Goal: Task Accomplishment & Management: Complete application form

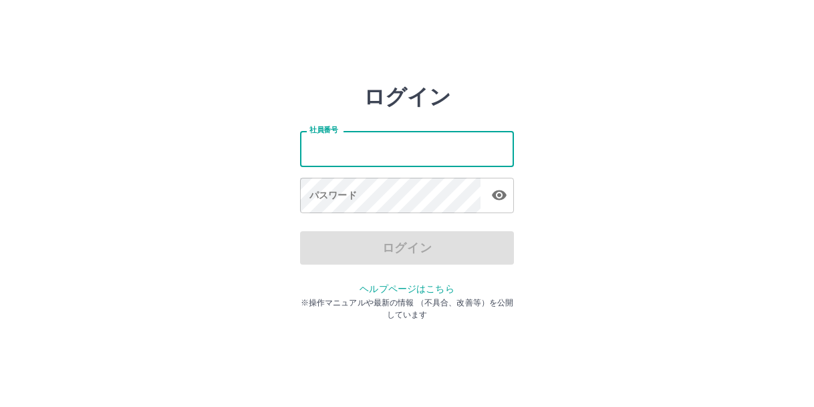
click at [358, 148] on input "社員番号" at bounding box center [407, 148] width 214 height 35
type input "*******"
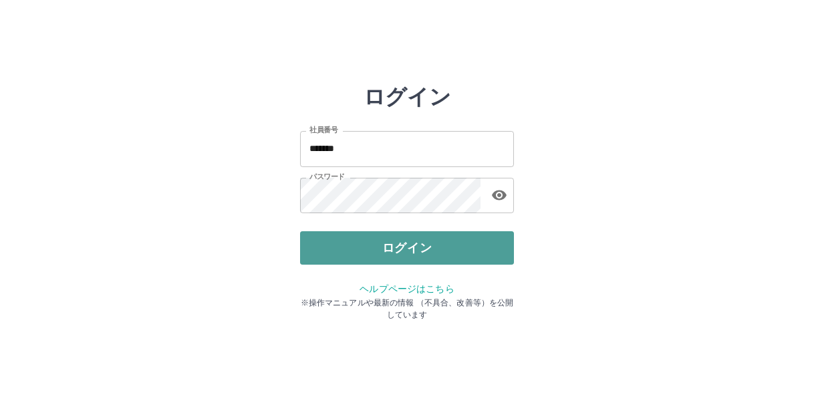
click at [425, 237] on button "ログイン" at bounding box center [407, 247] width 214 height 33
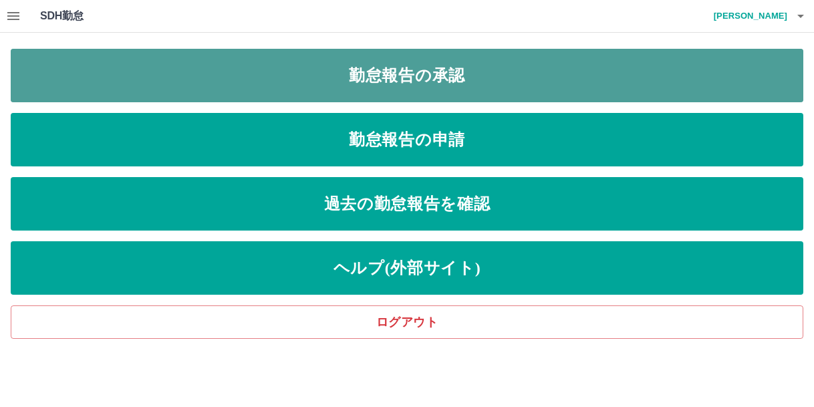
click at [375, 86] on link "勤怠報告の承認" at bounding box center [407, 75] width 793 height 53
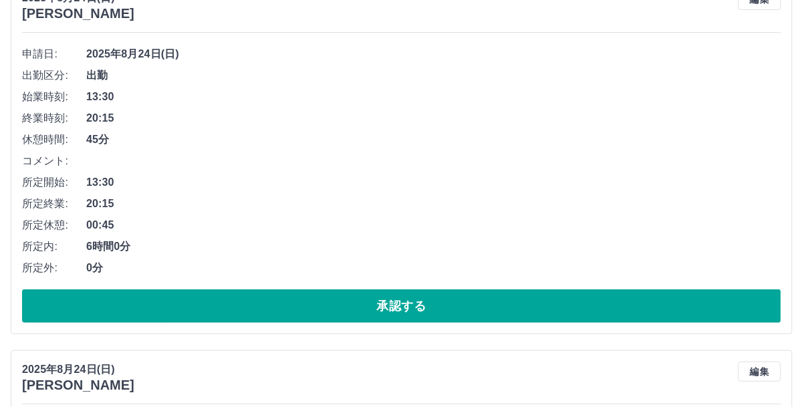
scroll to position [201, 0]
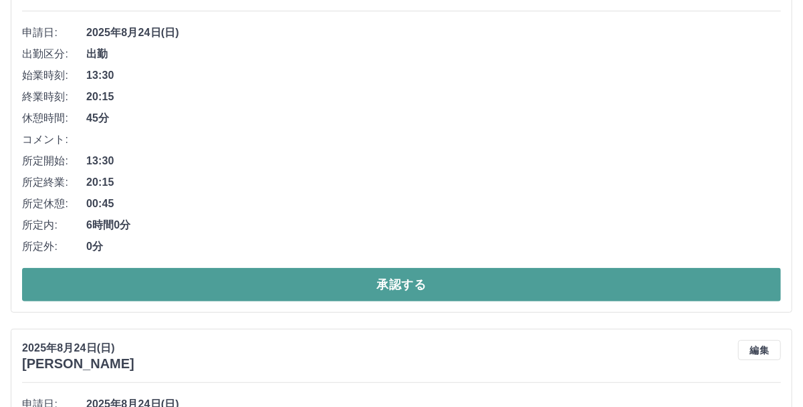
click at [245, 290] on button "承認する" at bounding box center [401, 284] width 759 height 33
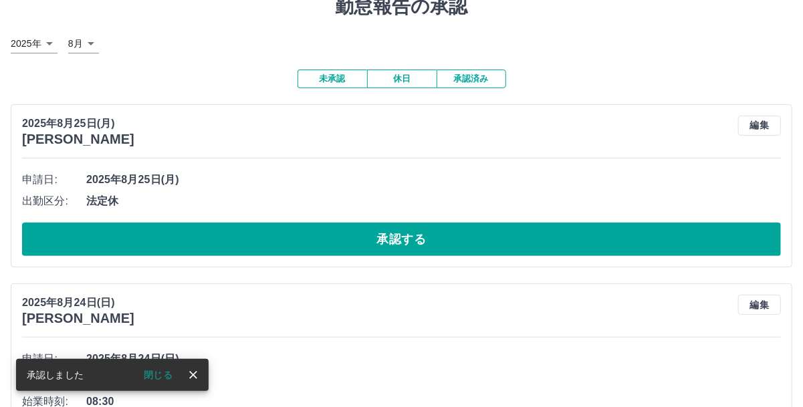
scroll to position [75, 0]
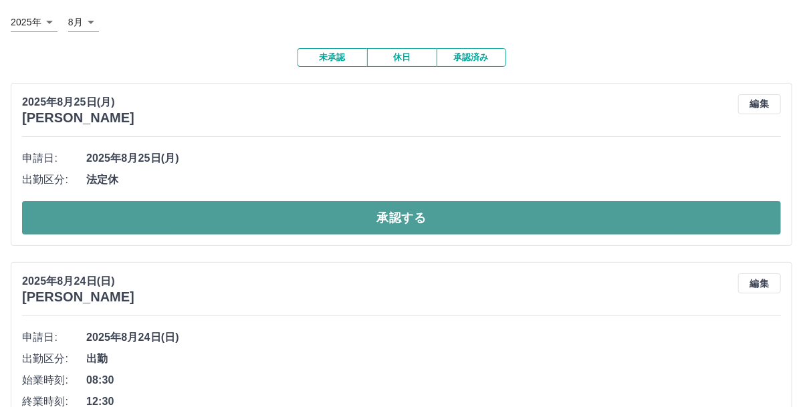
click at [180, 220] on button "承認する" at bounding box center [401, 217] width 759 height 33
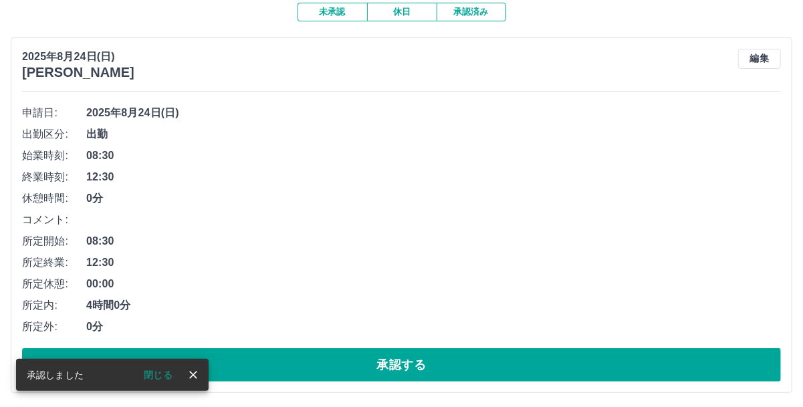
scroll to position [142, 0]
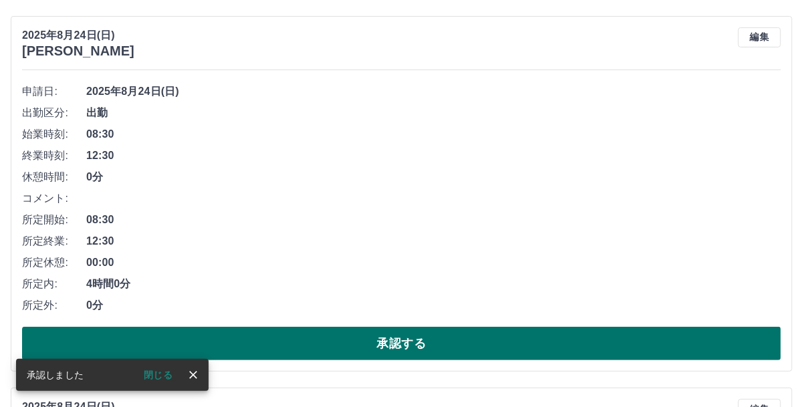
click at [230, 343] on button "承認する" at bounding box center [401, 343] width 759 height 33
click at [259, 340] on button "承認する" at bounding box center [401, 343] width 759 height 33
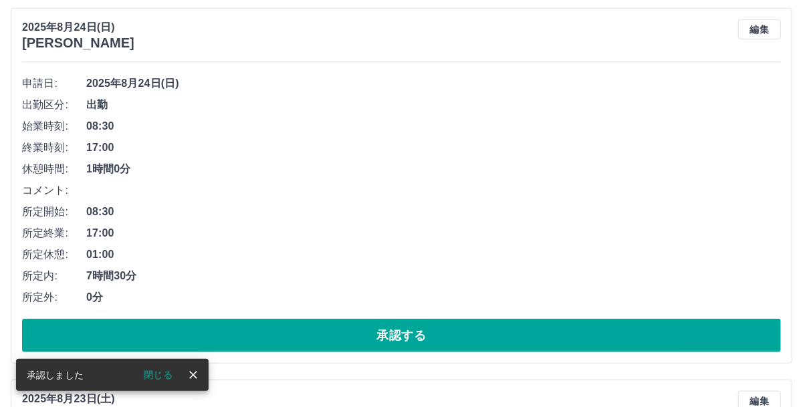
scroll to position [543, 0]
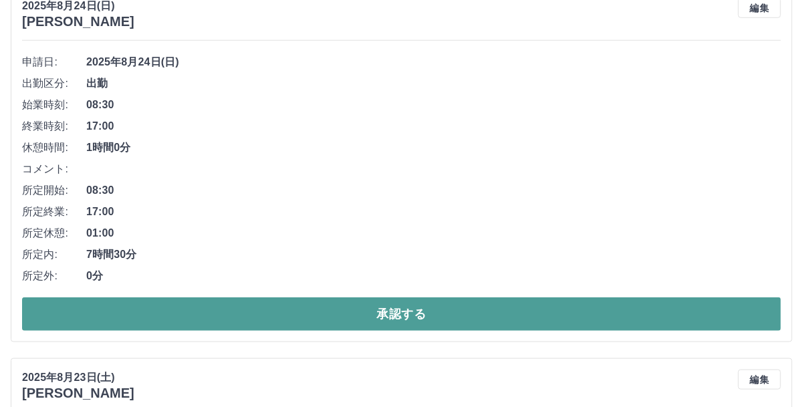
click at [215, 307] on button "承認する" at bounding box center [401, 314] width 759 height 33
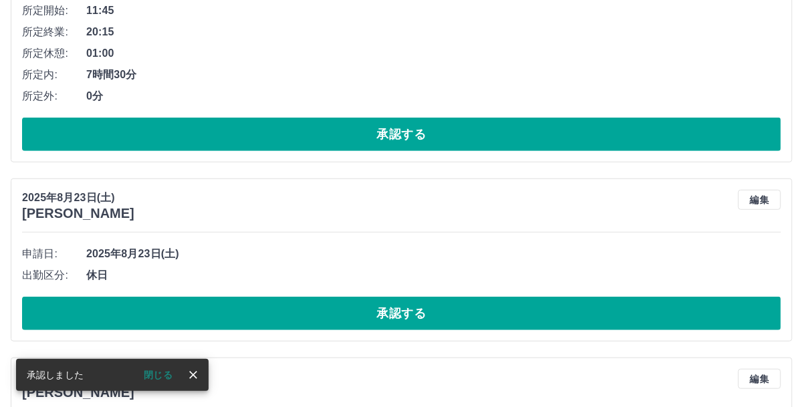
scroll to position [372, 0]
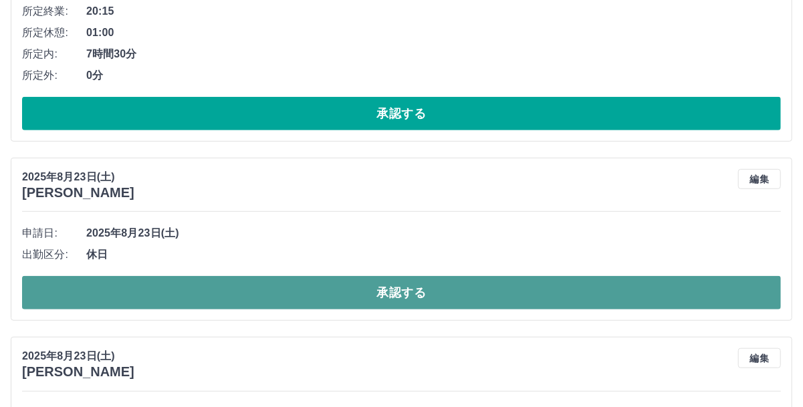
click at [225, 288] on button "承認する" at bounding box center [401, 292] width 759 height 33
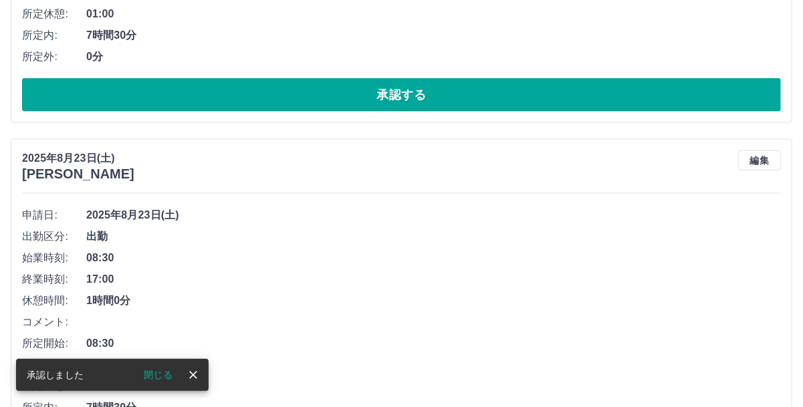
scroll to position [865, 0]
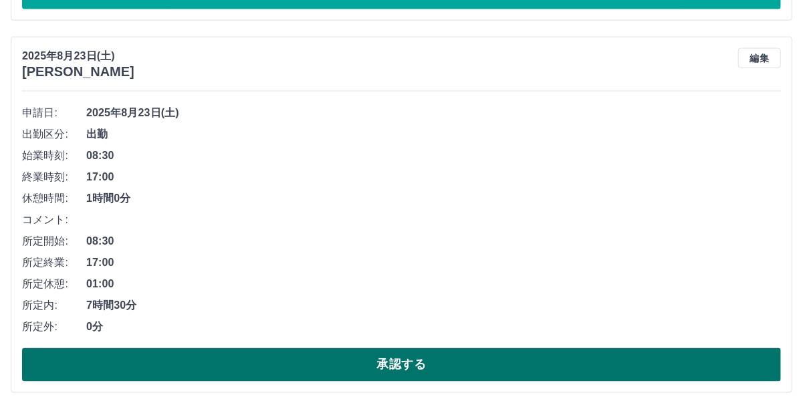
click at [267, 350] on button "承認する" at bounding box center [401, 364] width 759 height 33
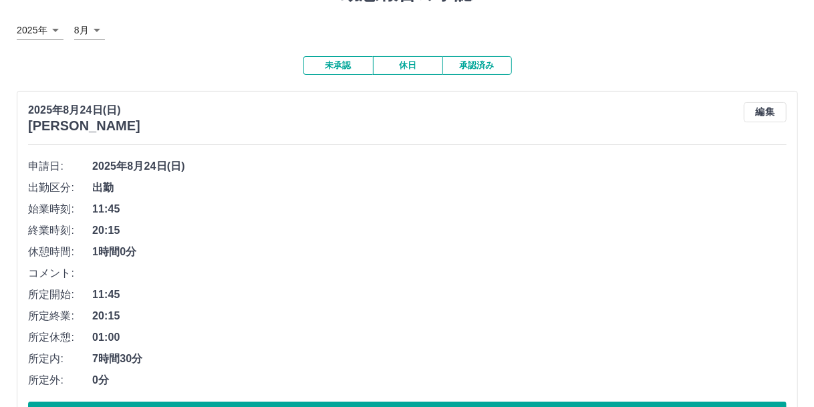
scroll to position [0, 0]
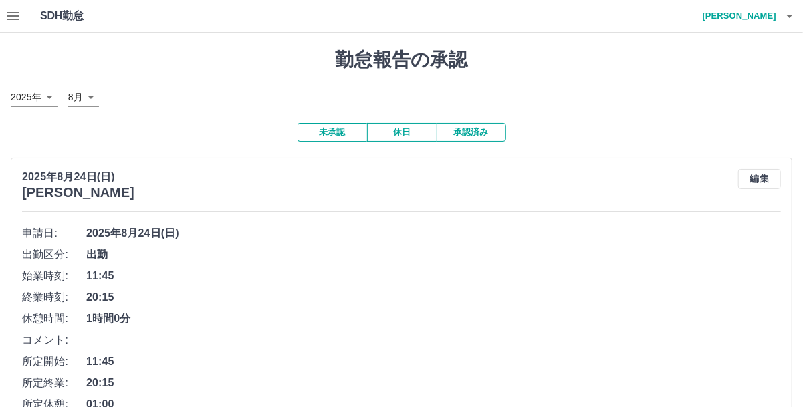
click at [9, 11] on icon "button" at bounding box center [13, 16] width 16 height 16
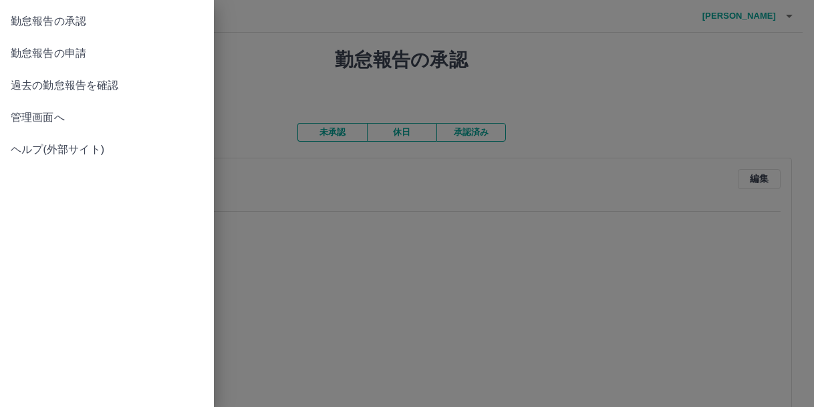
click at [76, 56] on span "勤怠報告の申請" at bounding box center [107, 53] width 193 height 16
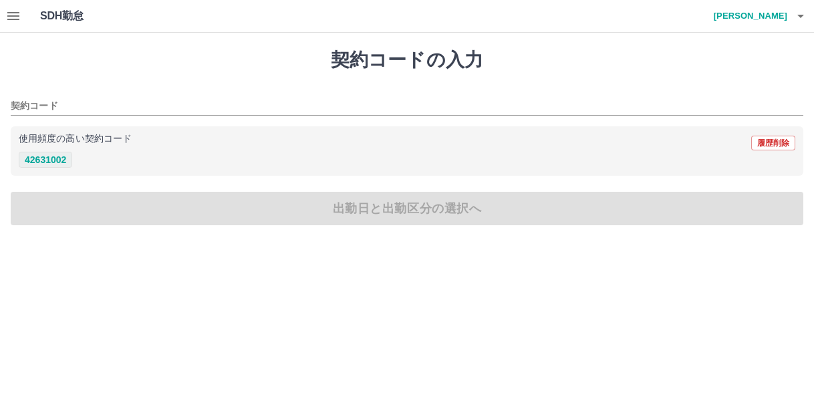
click at [47, 158] on button "42631002" at bounding box center [45, 160] width 53 height 16
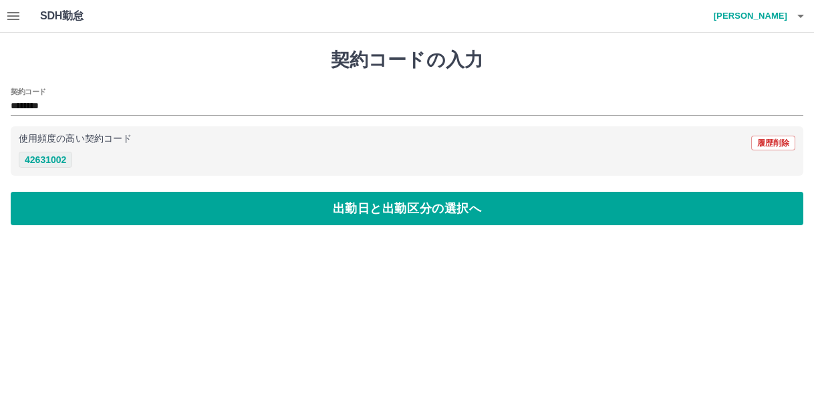
type input "********"
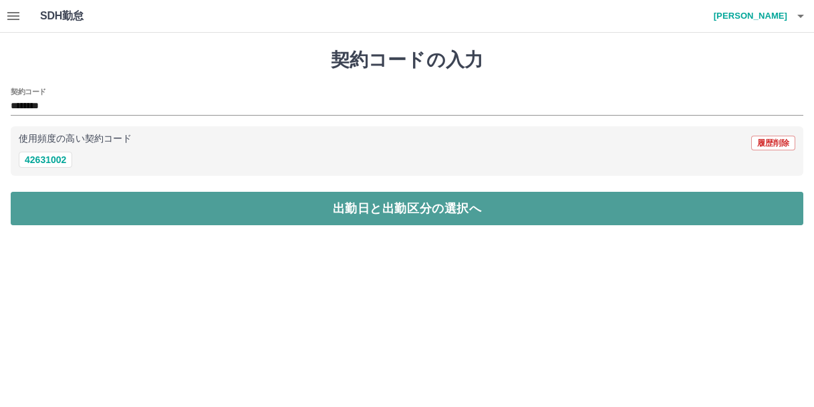
click at [108, 209] on button "出勤日と出勤区分の選択へ" at bounding box center [407, 208] width 793 height 33
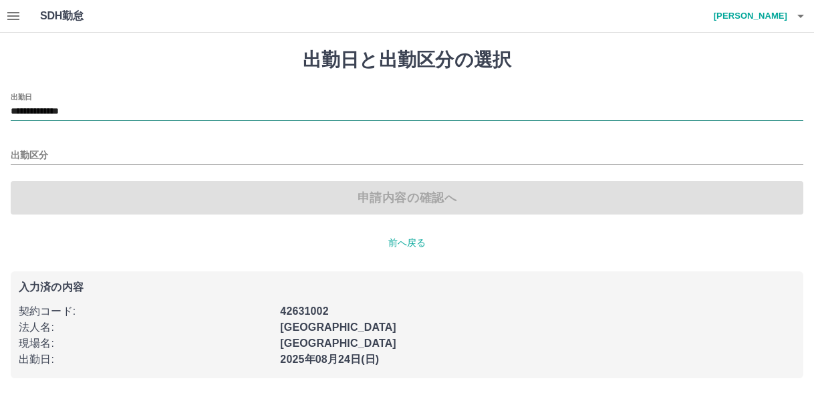
click at [100, 111] on input "**********" at bounding box center [407, 112] width 793 height 17
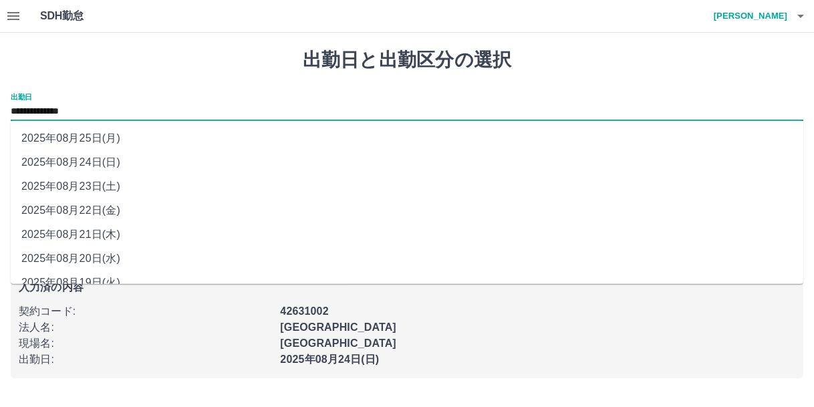
click at [96, 140] on li "2025年08月25日(月)" at bounding box center [407, 138] width 793 height 24
type input "**********"
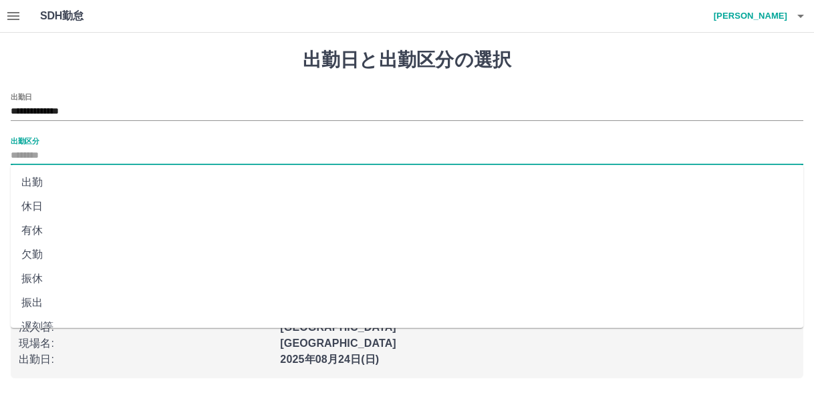
click at [91, 153] on input "出勤区分" at bounding box center [407, 156] width 793 height 17
click at [62, 282] on li "法定休" at bounding box center [407, 287] width 793 height 24
type input "***"
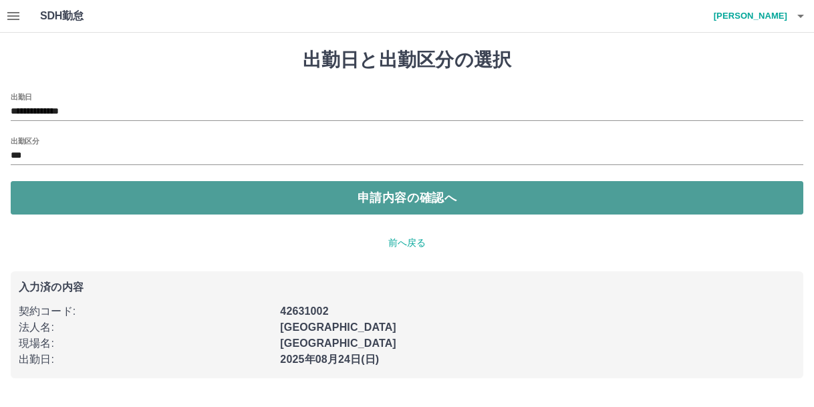
click at [205, 188] on button "申請内容の確認へ" at bounding box center [407, 197] width 793 height 33
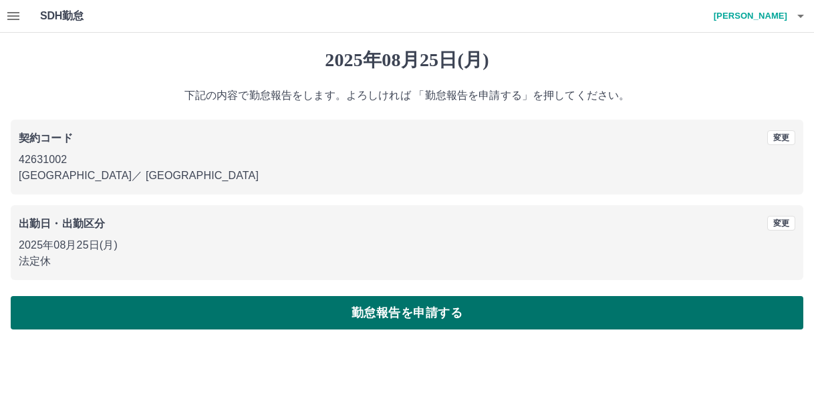
click at [274, 308] on button "勤怠報告を申請する" at bounding box center [407, 312] width 793 height 33
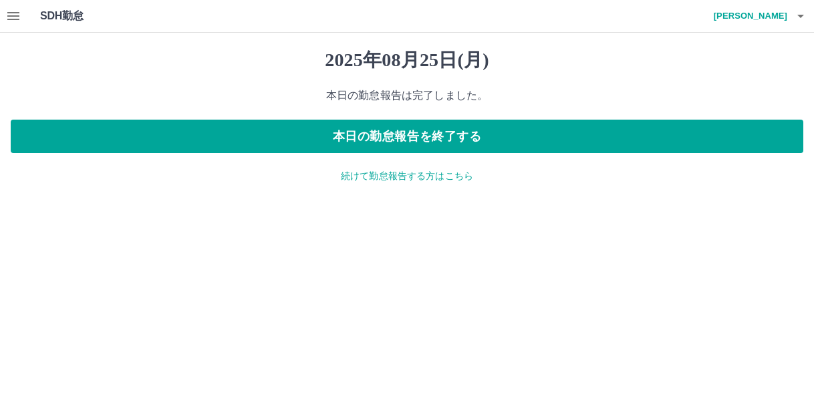
click at [797, 15] on icon "button" at bounding box center [801, 16] width 16 height 16
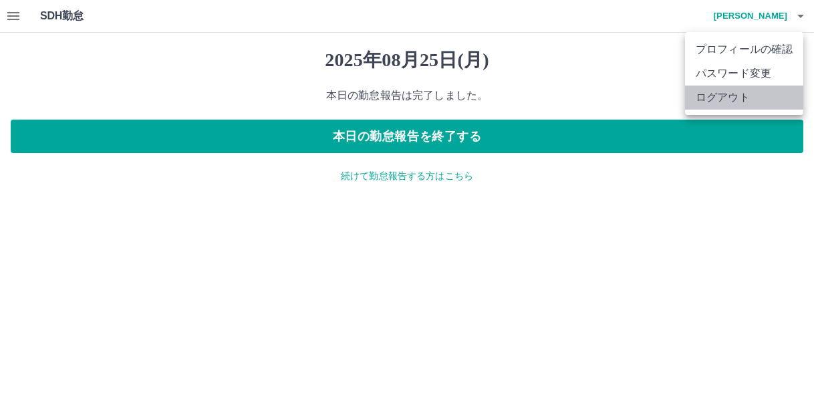
click at [744, 98] on li "ログアウト" at bounding box center [744, 98] width 118 height 24
